Goal: Task Accomplishment & Management: Manage account settings

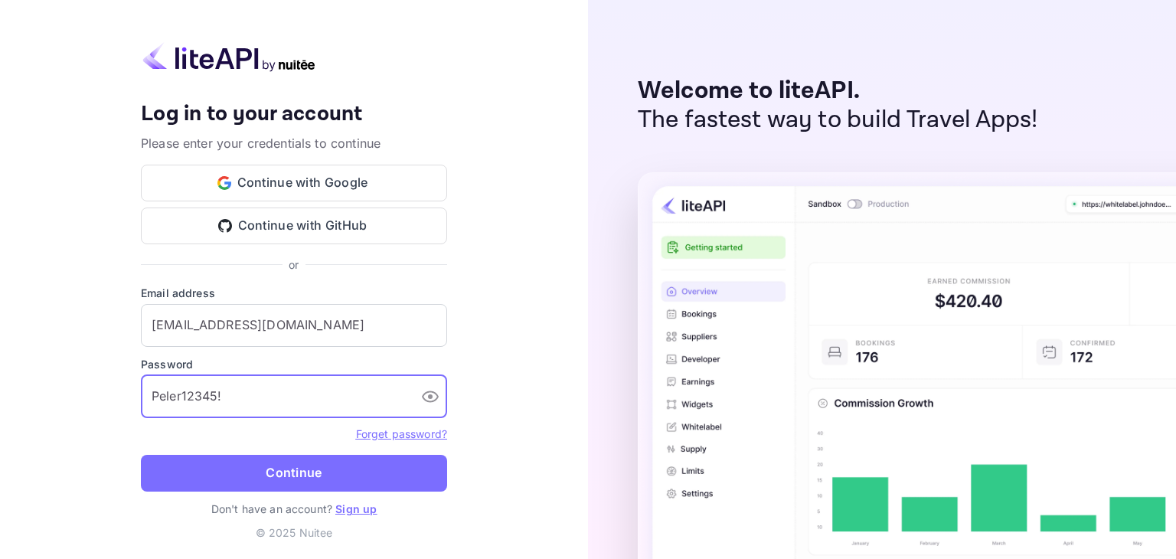
type input "Peler12345!"
click at [141, 455] on button "Continue" at bounding box center [294, 473] width 306 height 37
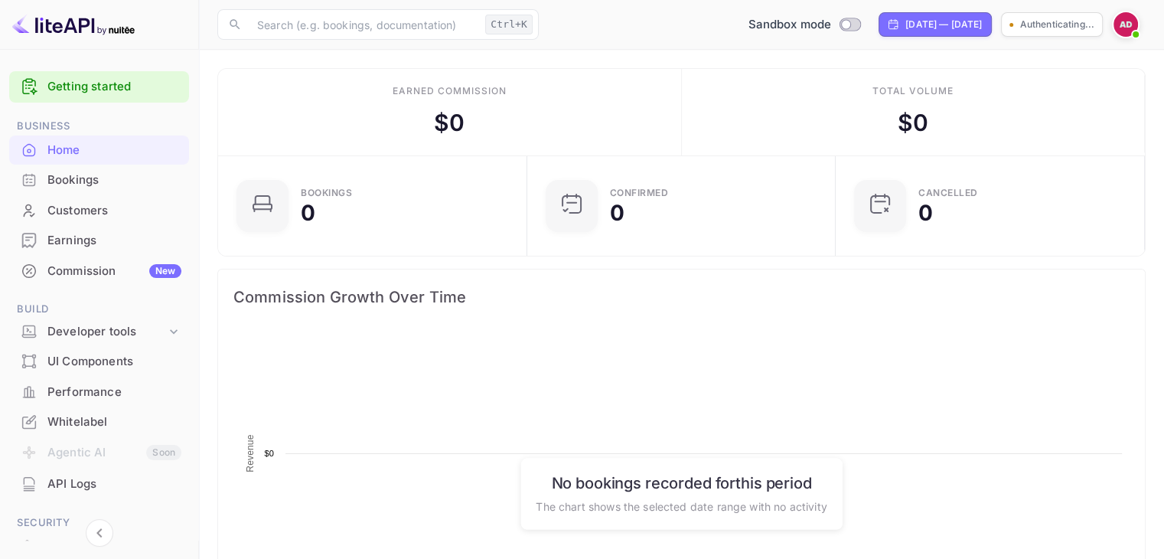
scroll to position [237, 288]
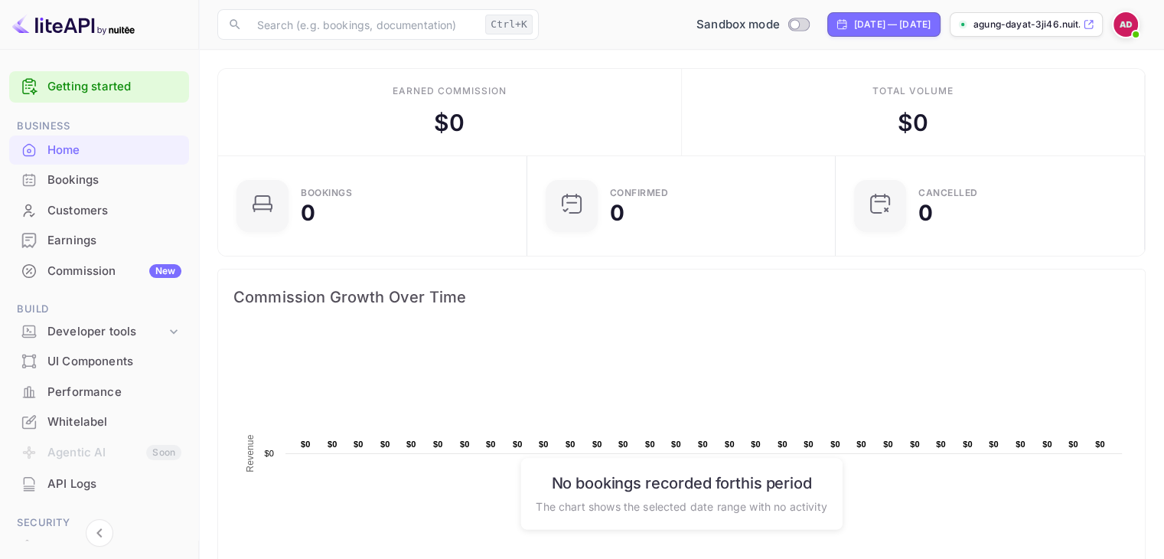
click at [1094, 23] on icon at bounding box center [1088, 24] width 11 height 11
click at [2, 99] on div "Getting started Business Home Bookings Customers Earnings Commission New Build …" at bounding box center [99, 406] width 198 height 683
click at [95, 430] on div "Whitelabel" at bounding box center [99, 422] width 180 height 30
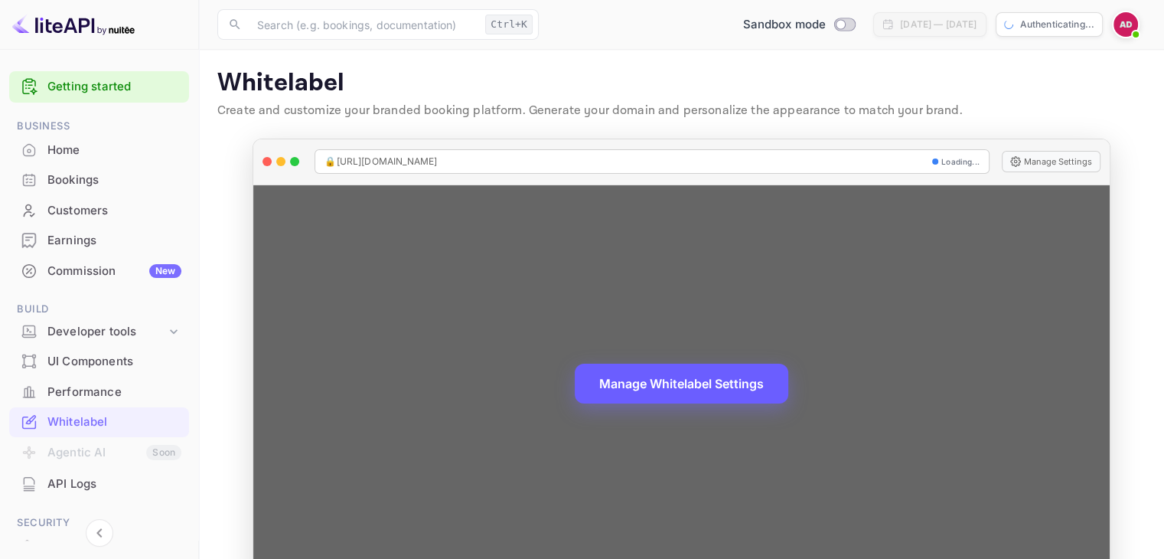
click at [711, 384] on button "Manage Whitelabel Settings" at bounding box center [682, 384] width 214 height 40
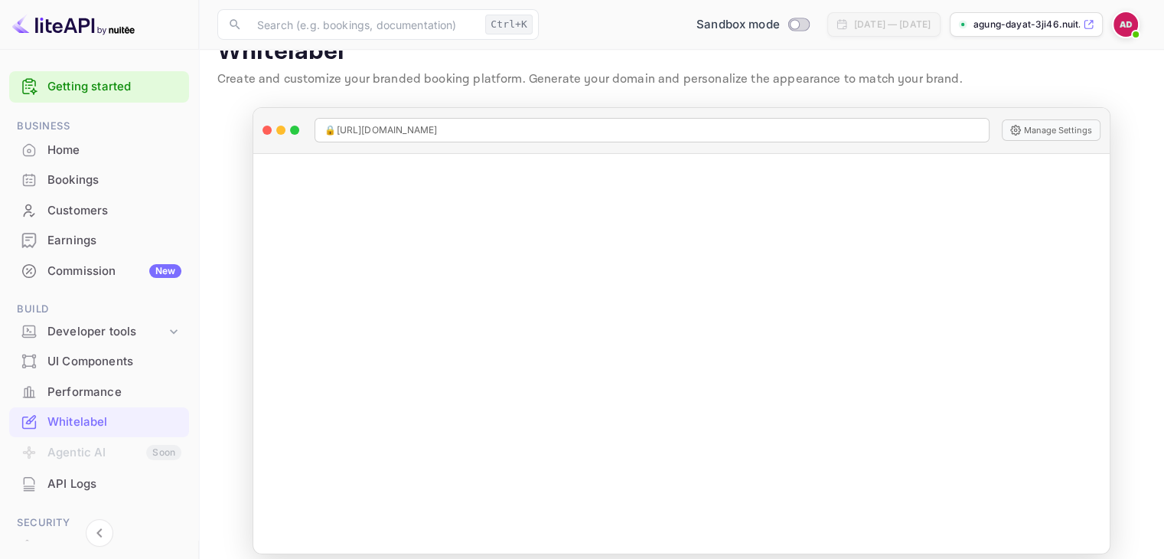
scroll to position [44, 0]
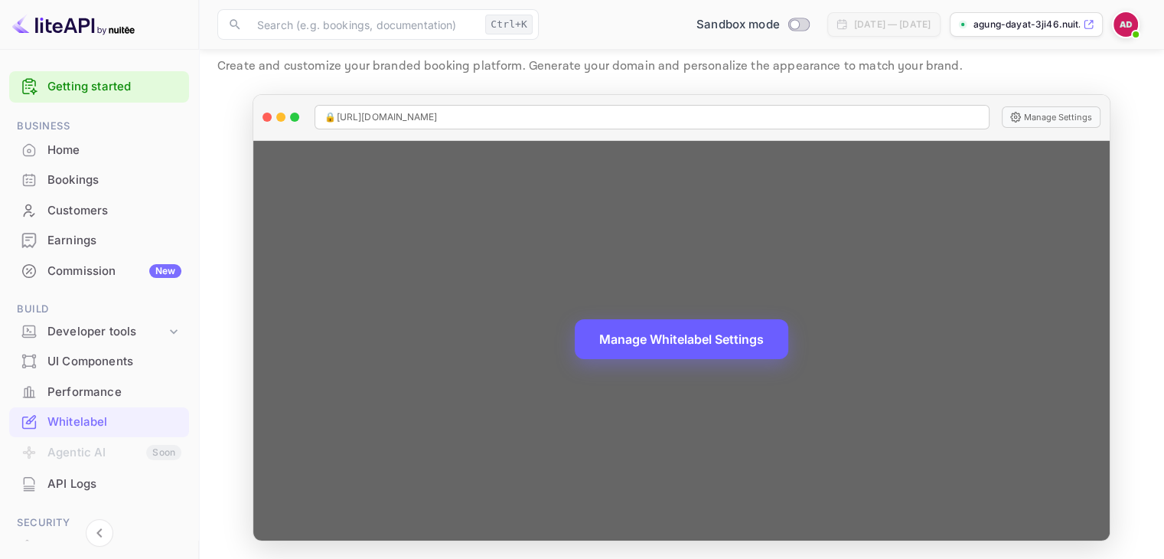
click at [700, 338] on button "Manage Whitelabel Settings" at bounding box center [682, 339] width 214 height 40
click at [655, 325] on button "Manage Whitelabel Settings" at bounding box center [682, 339] width 214 height 40
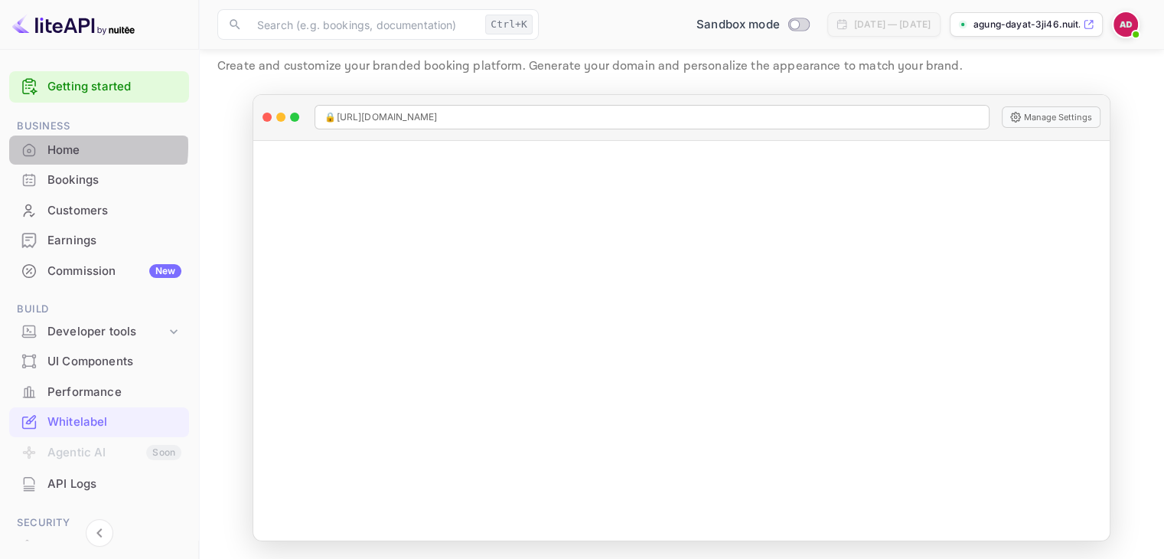
click at [50, 146] on div "Home" at bounding box center [114, 151] width 134 height 18
